Goal: Information Seeking & Learning: Find specific fact

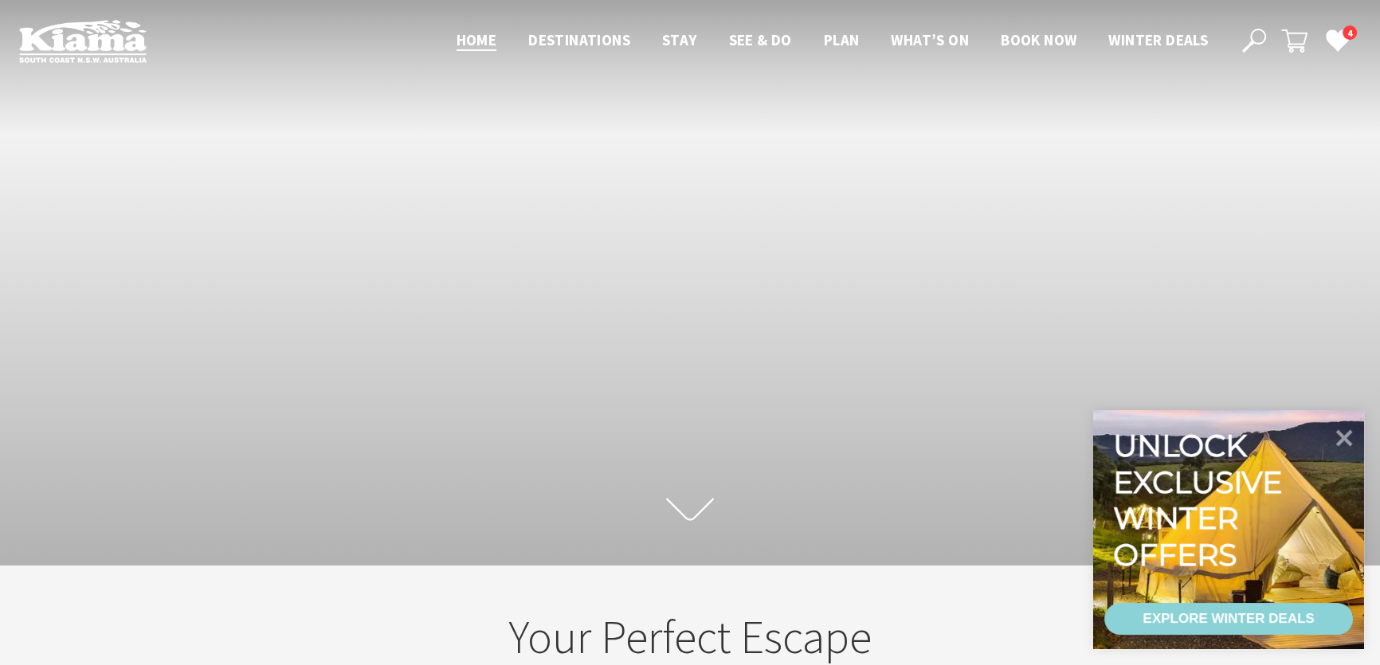
scroll to position [276, 1390]
click at [1251, 39] on icon at bounding box center [1254, 41] width 24 height 24
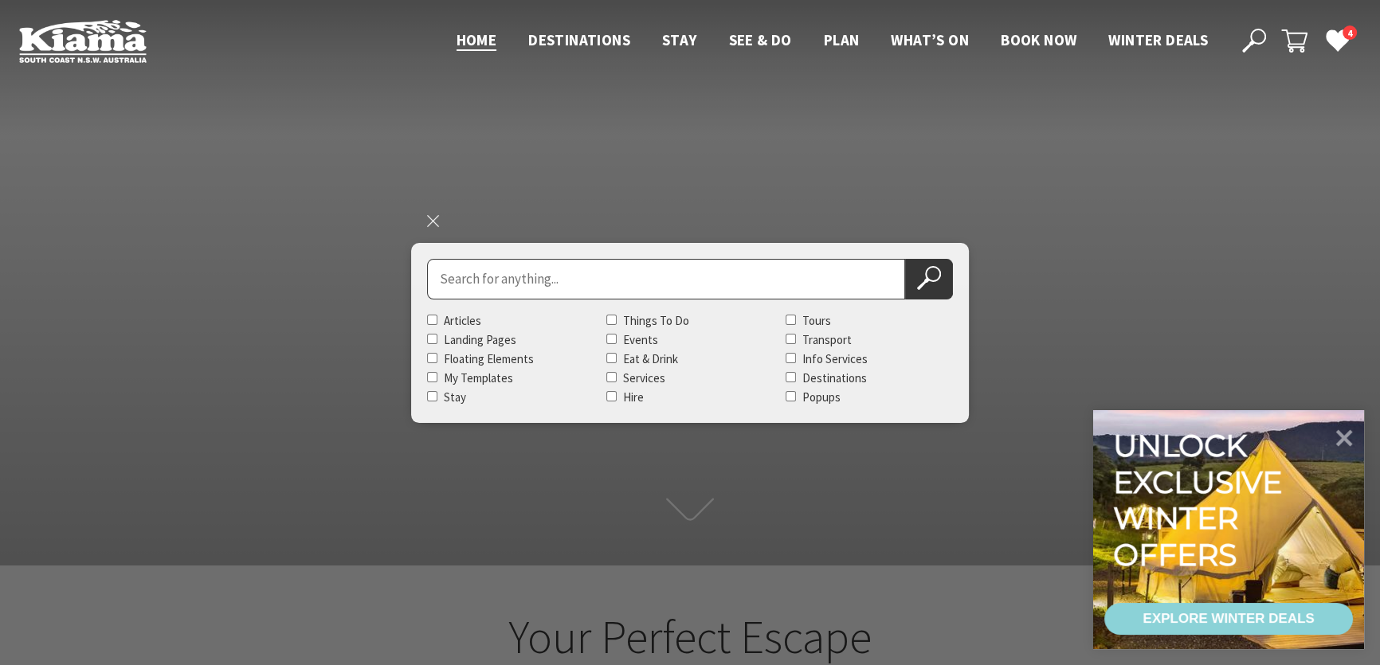
click at [491, 291] on input "Search for" at bounding box center [666, 279] width 478 height 41
type input "soul clay studios"
click at [905, 259] on button "Search Now" at bounding box center [929, 279] width 48 height 41
click at [944, 289] on button "Search Now" at bounding box center [929, 279] width 48 height 41
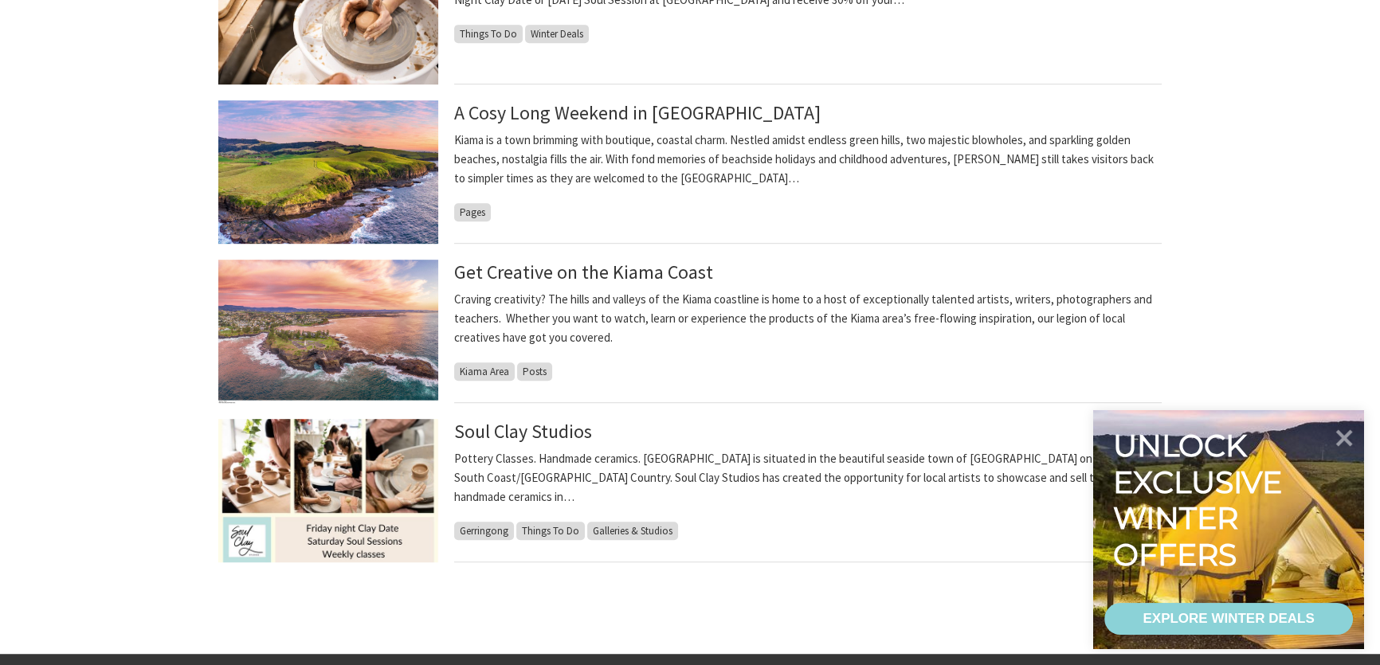
scroll to position [1303, 0]
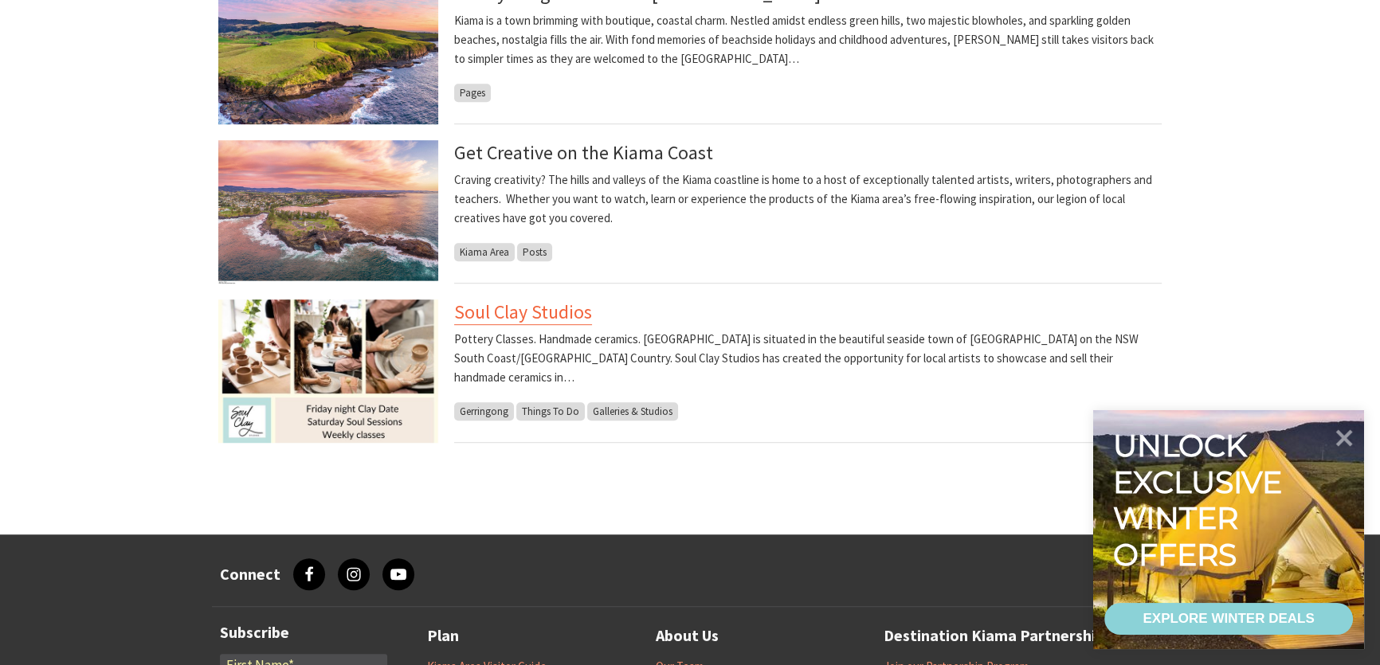
click at [539, 319] on link "Soul Clay Studios" at bounding box center [523, 312] width 138 height 25
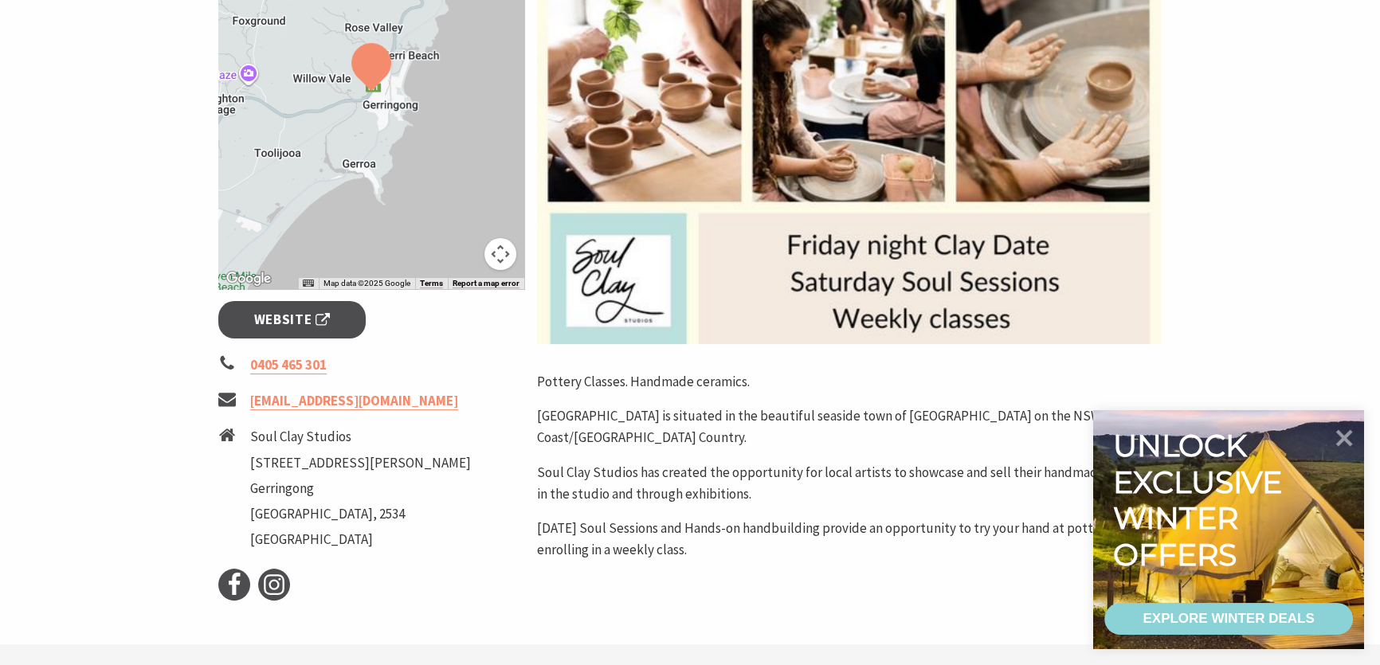
scroll to position [362, 0]
